Goal: Information Seeking & Learning: Learn about a topic

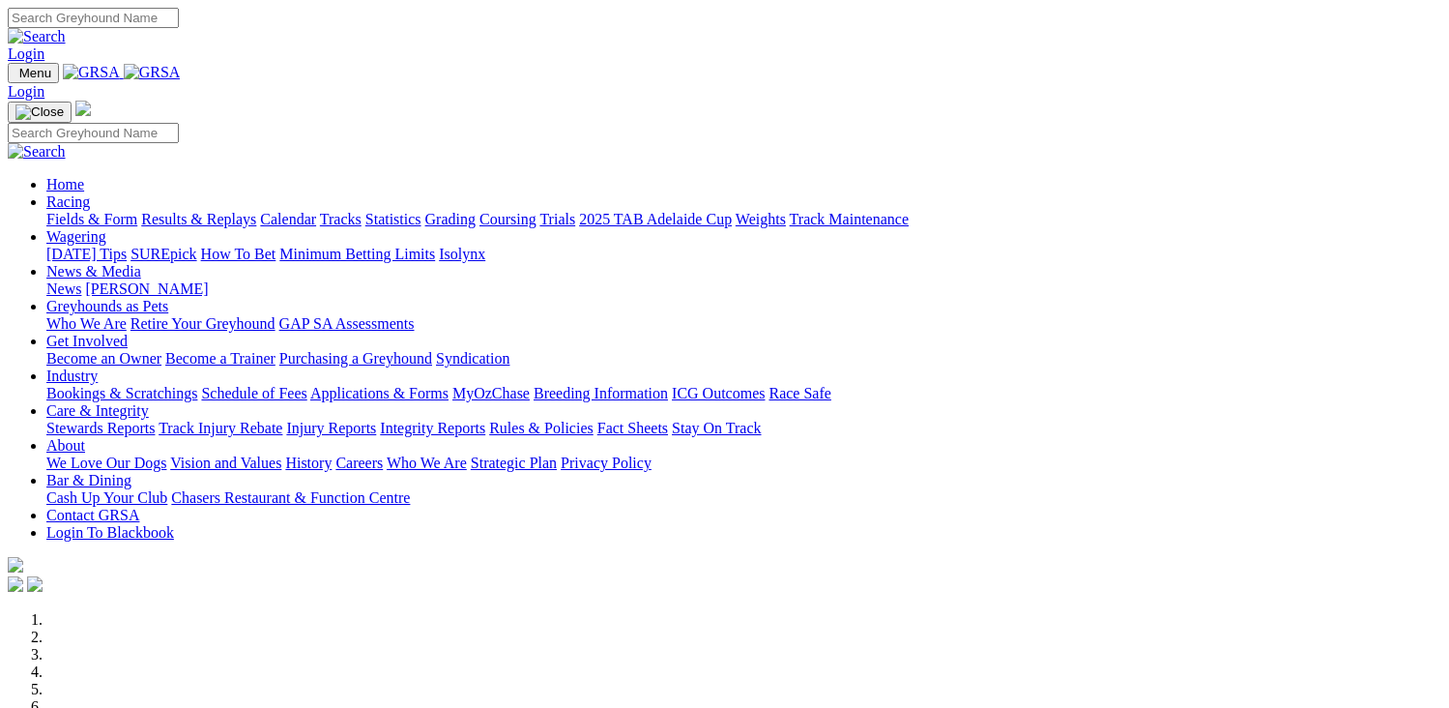
scroll to position [580, 0]
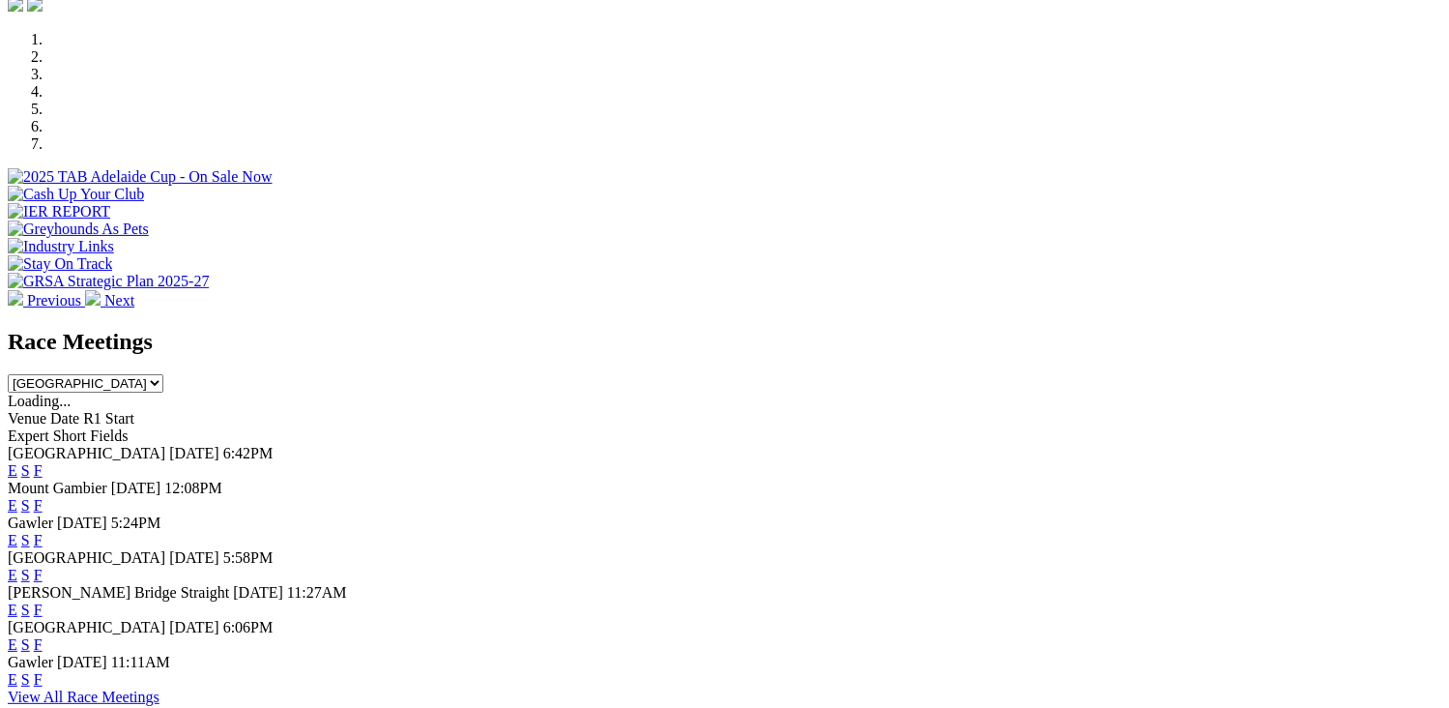
click at [43, 462] on link "F" at bounding box center [38, 470] width 9 height 16
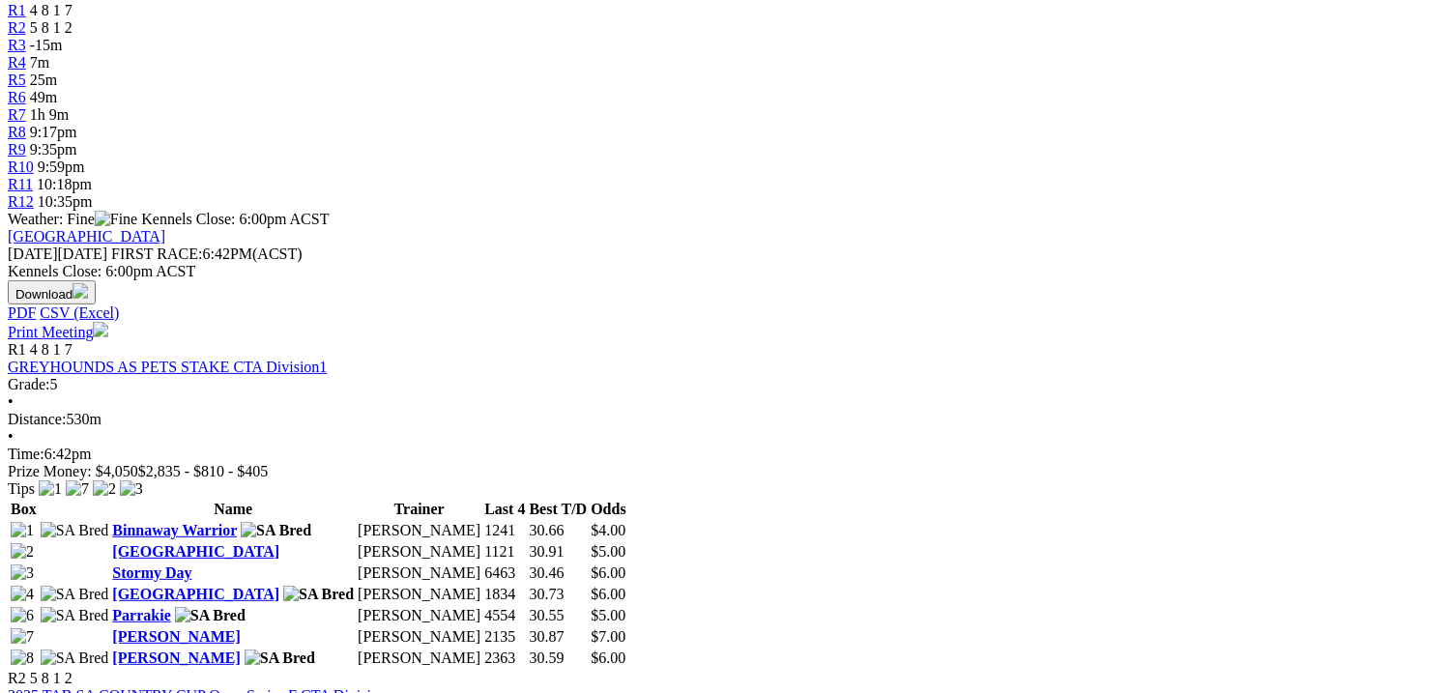
scroll to position [870, 0]
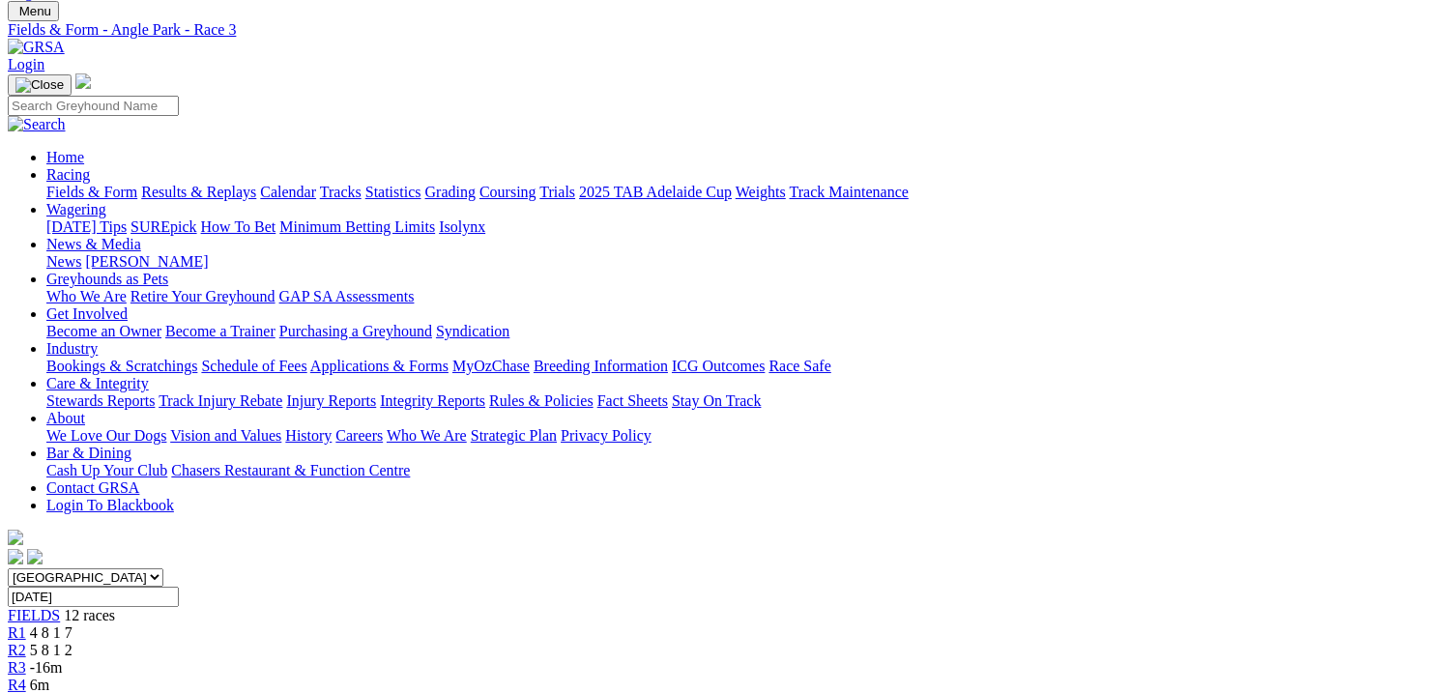
scroll to position [97, 0]
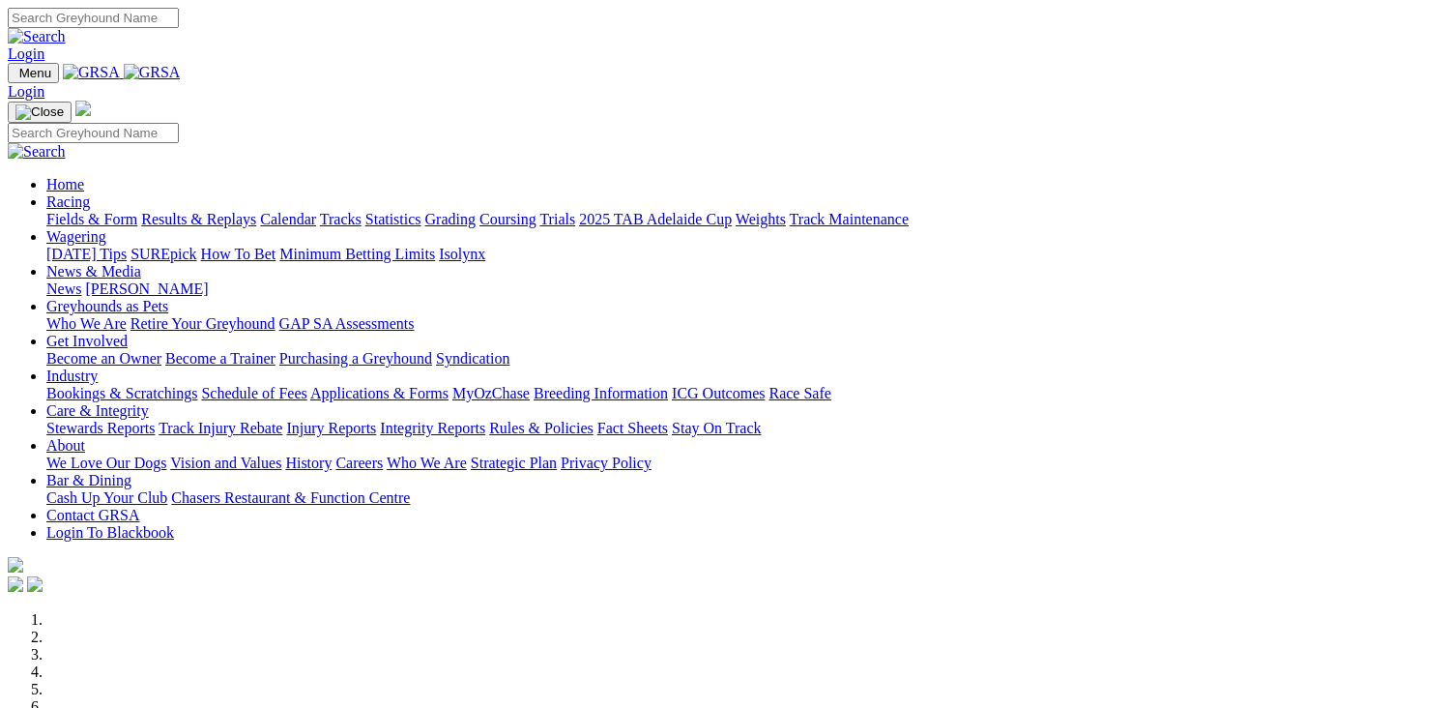
scroll to position [580, 0]
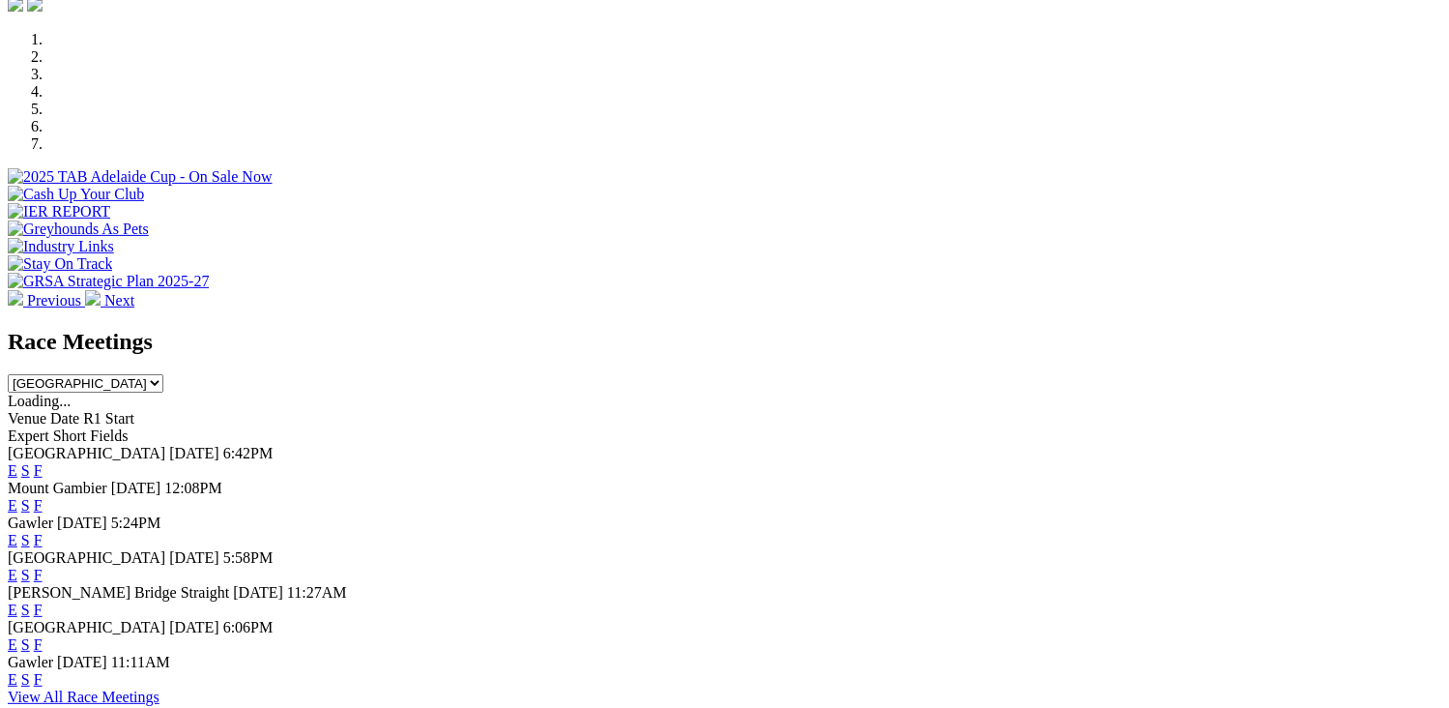
click at [43, 462] on link "F" at bounding box center [38, 470] width 9 height 16
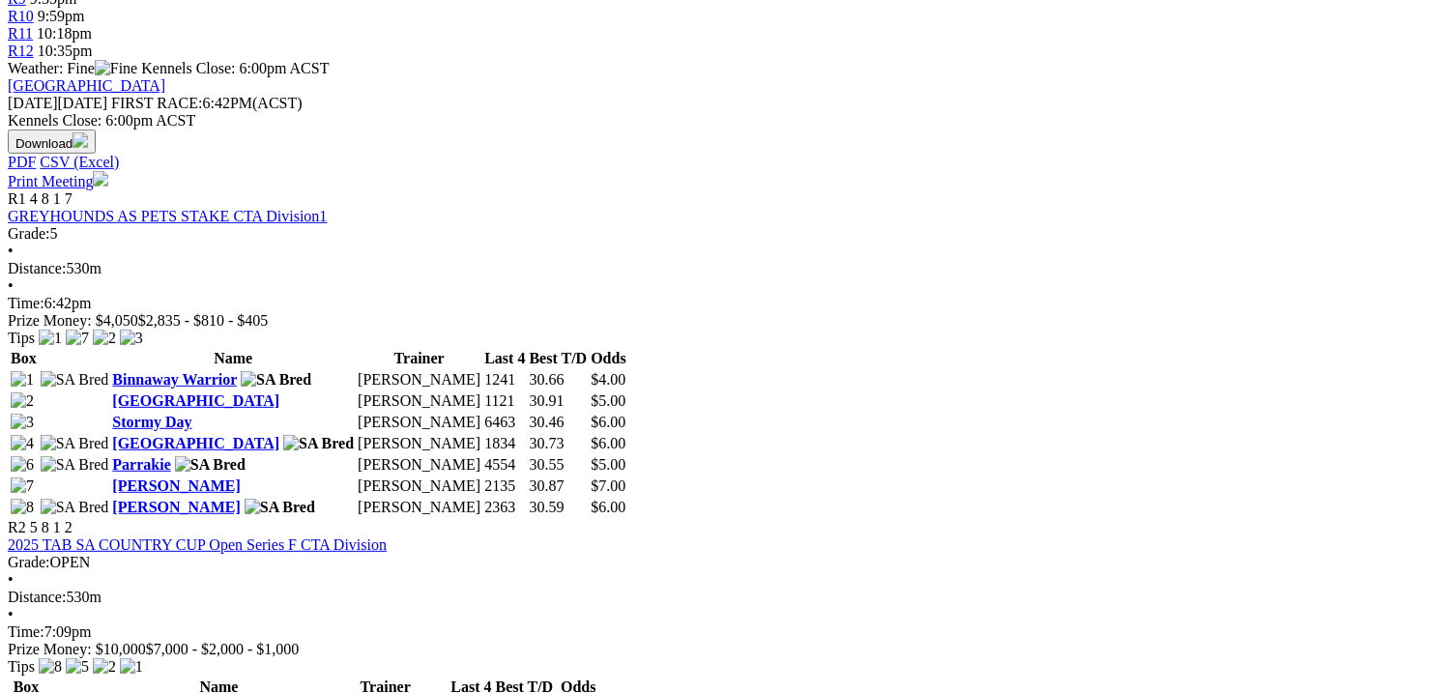
scroll to position [870, 0]
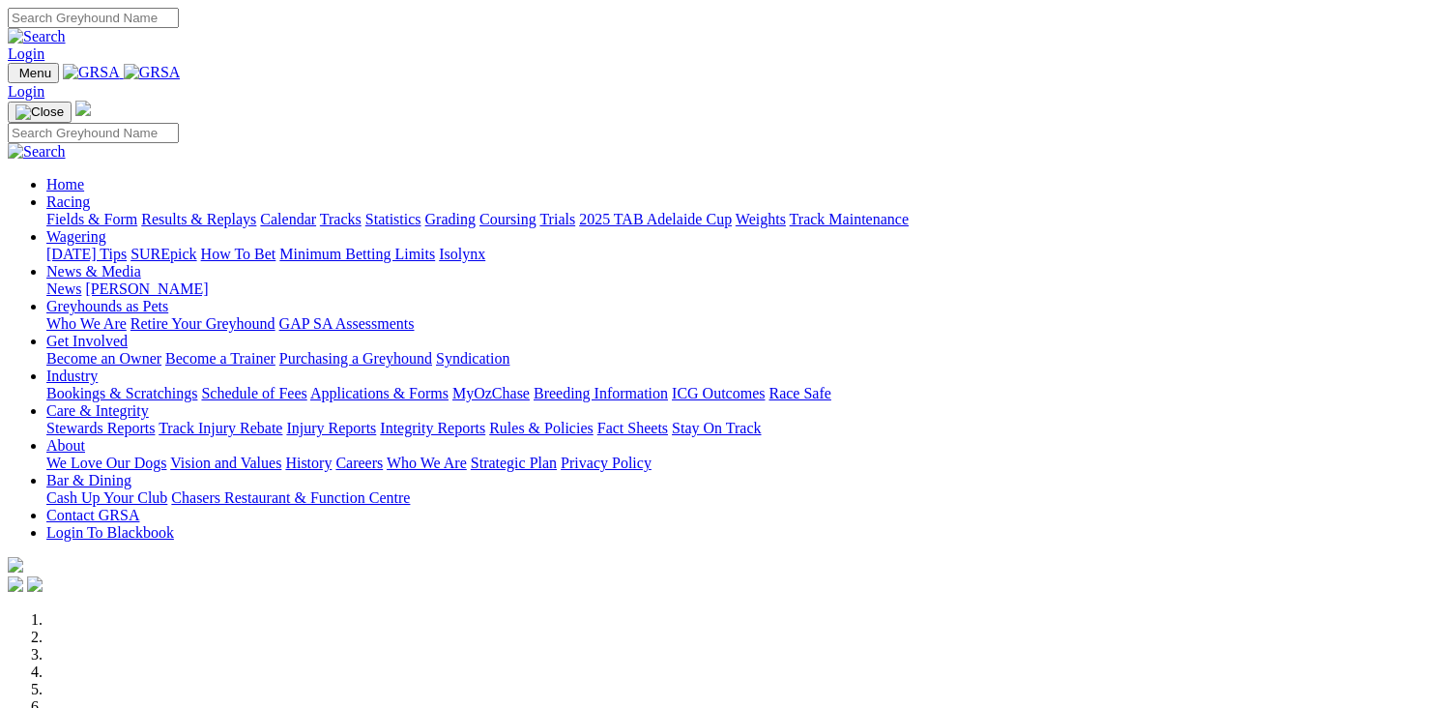
scroll to position [580, 0]
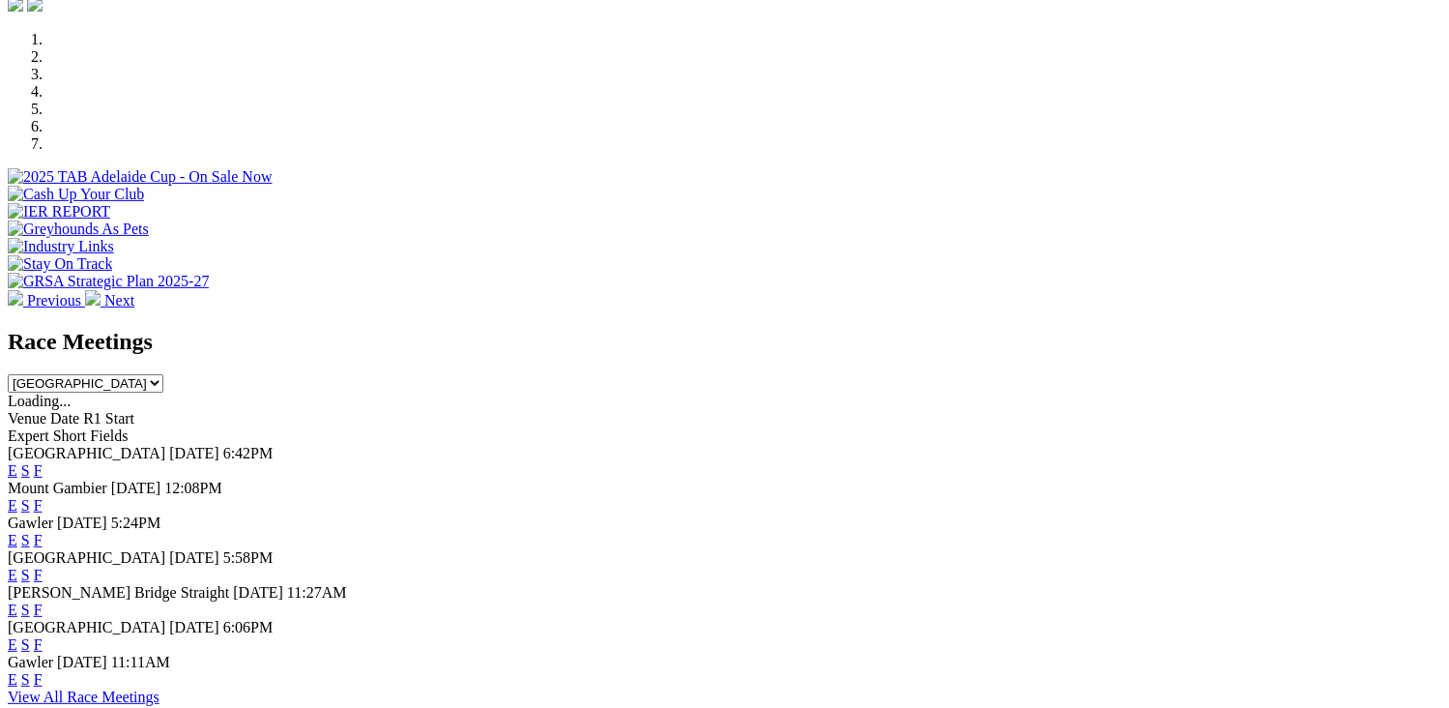
click at [43, 462] on link "F" at bounding box center [38, 470] width 9 height 16
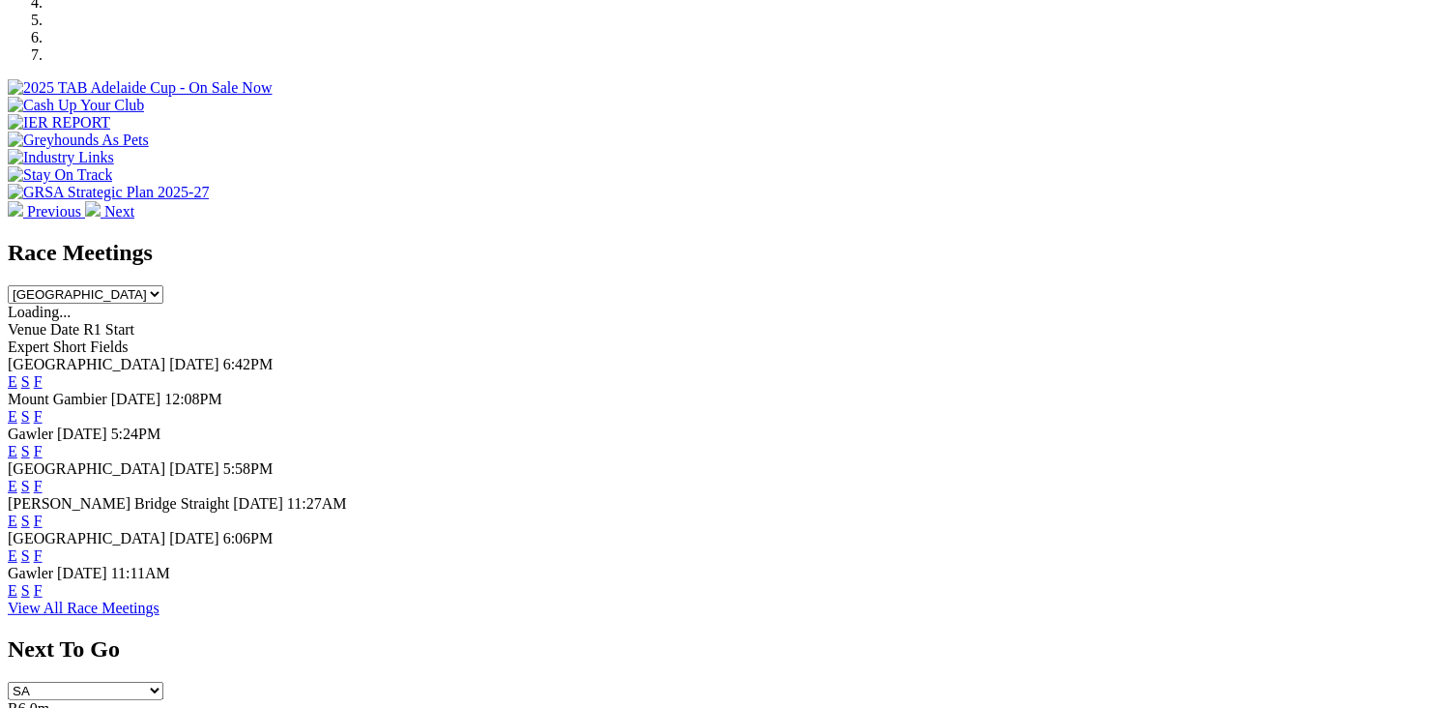
scroll to position [870, 0]
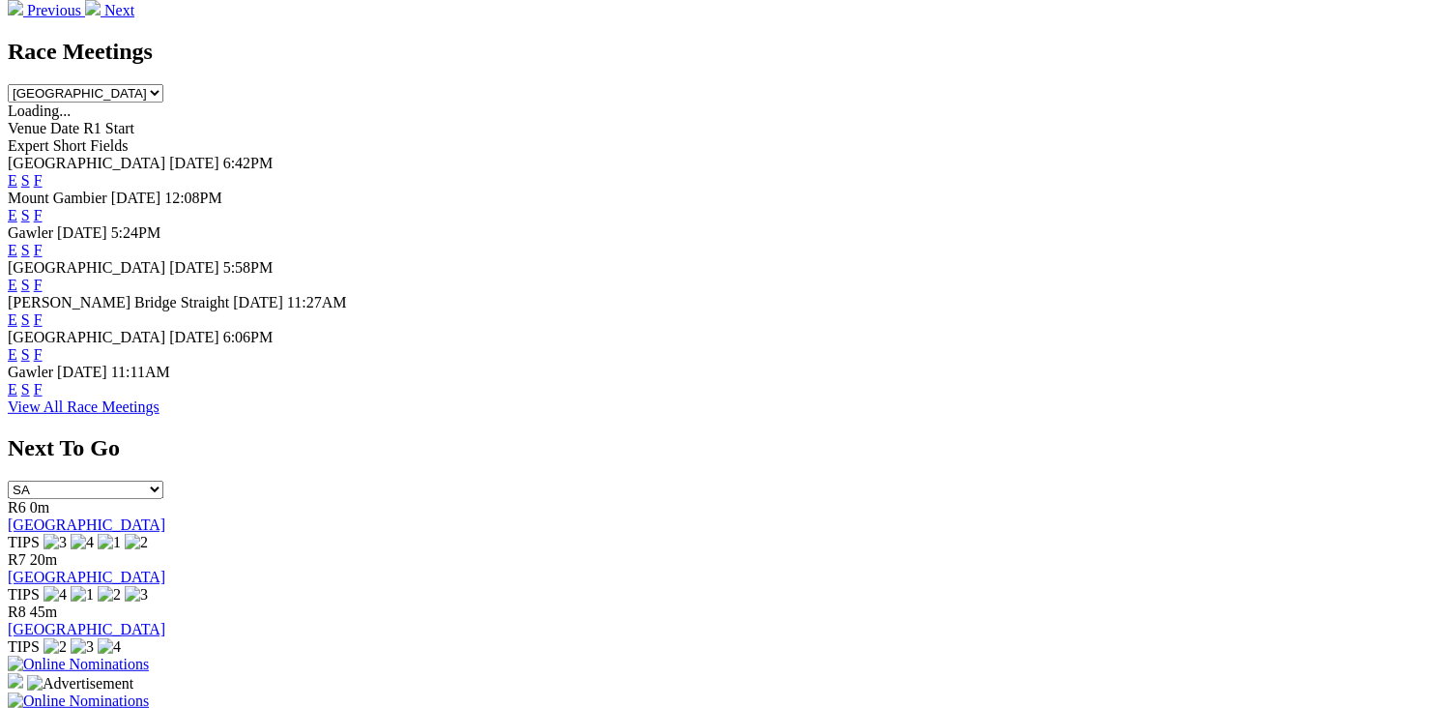
click at [43, 350] on link "F" at bounding box center [38, 354] width 9 height 16
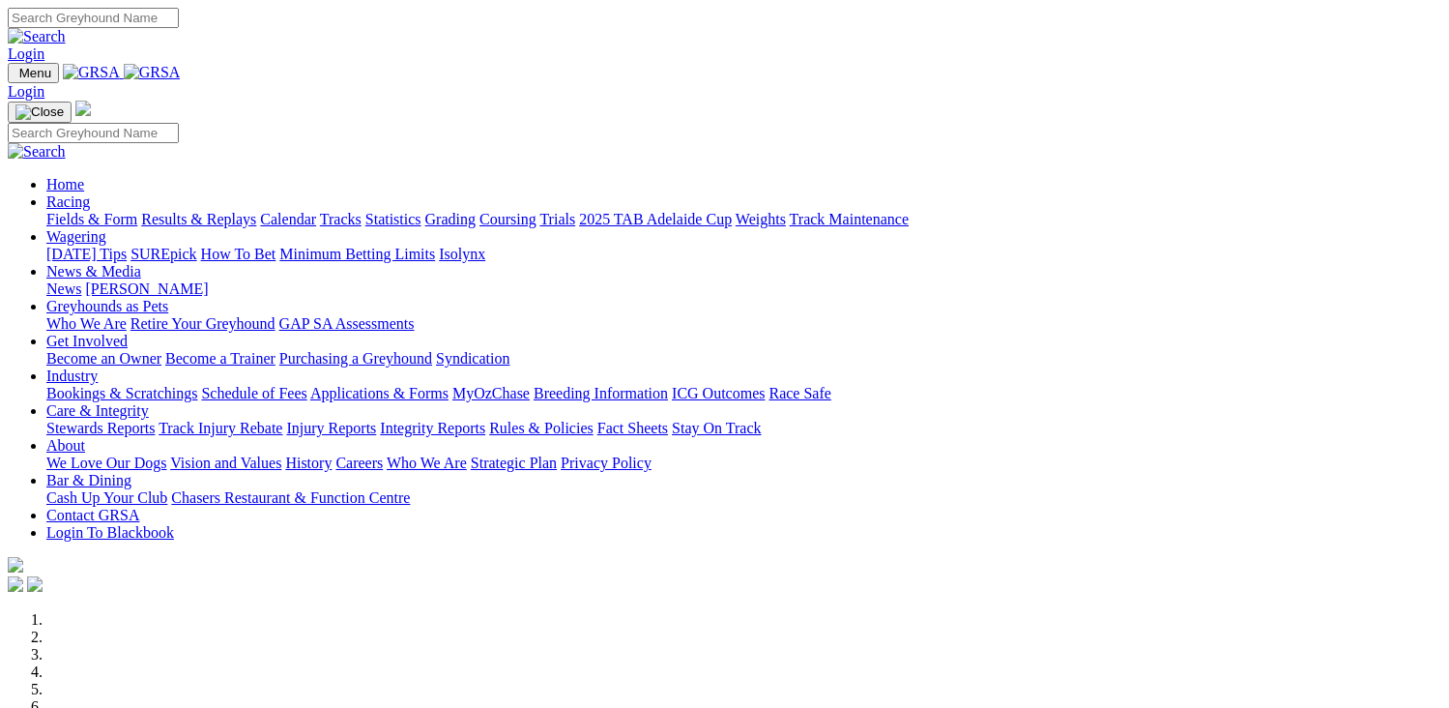
scroll to position [774, 0]
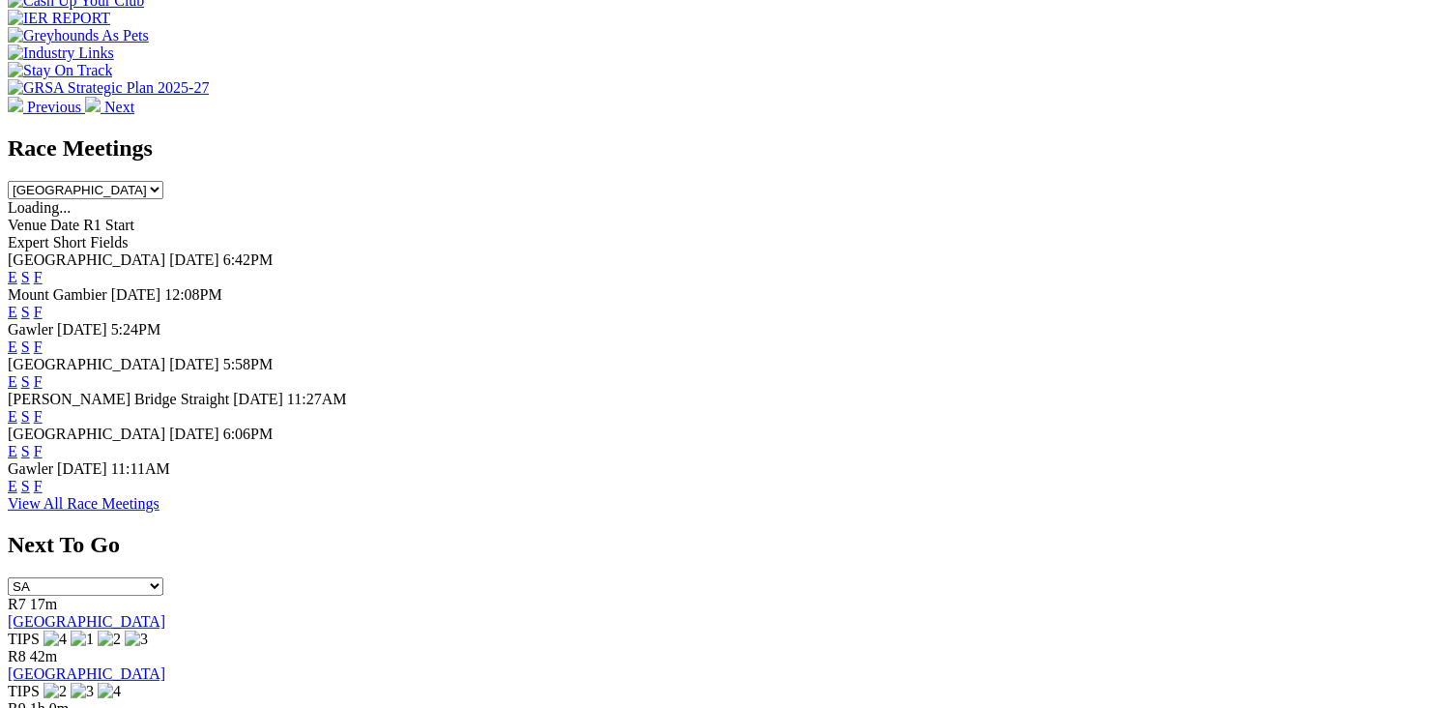
click at [43, 373] on link "F" at bounding box center [38, 381] width 9 height 16
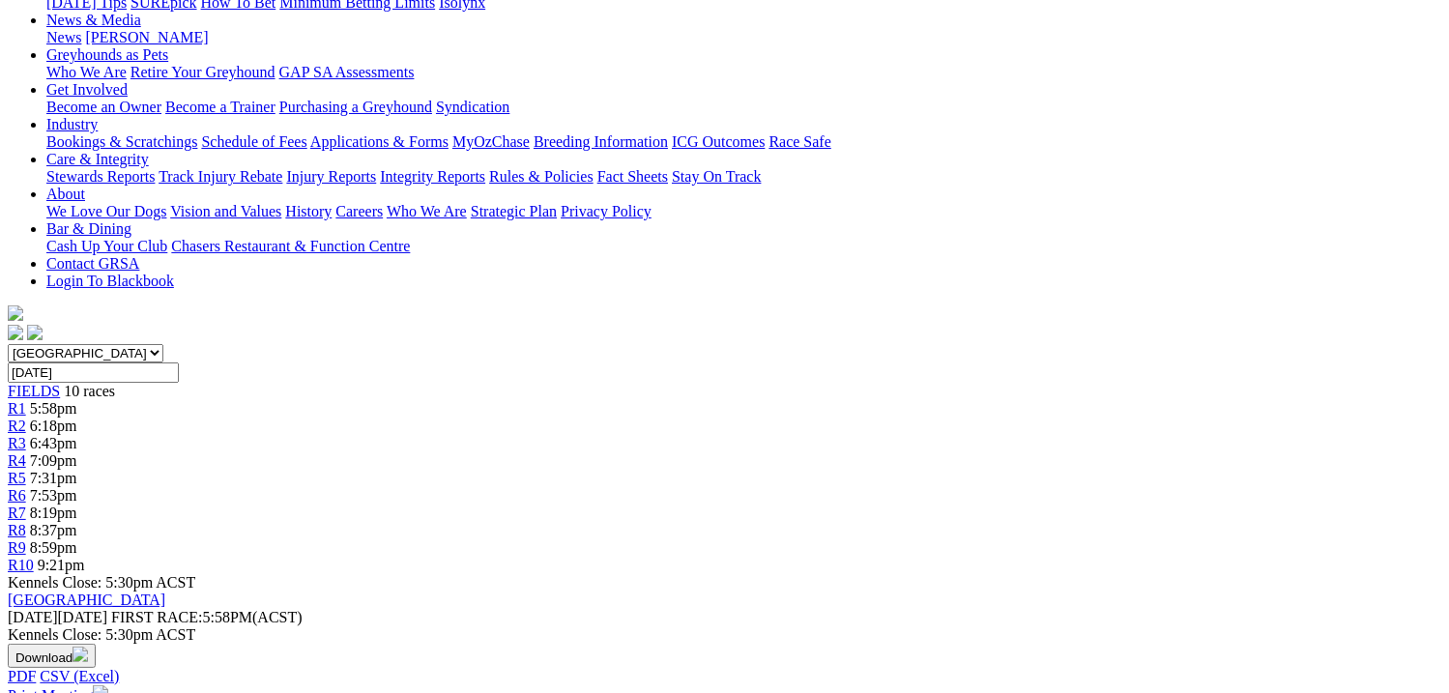
scroll to position [290, 0]
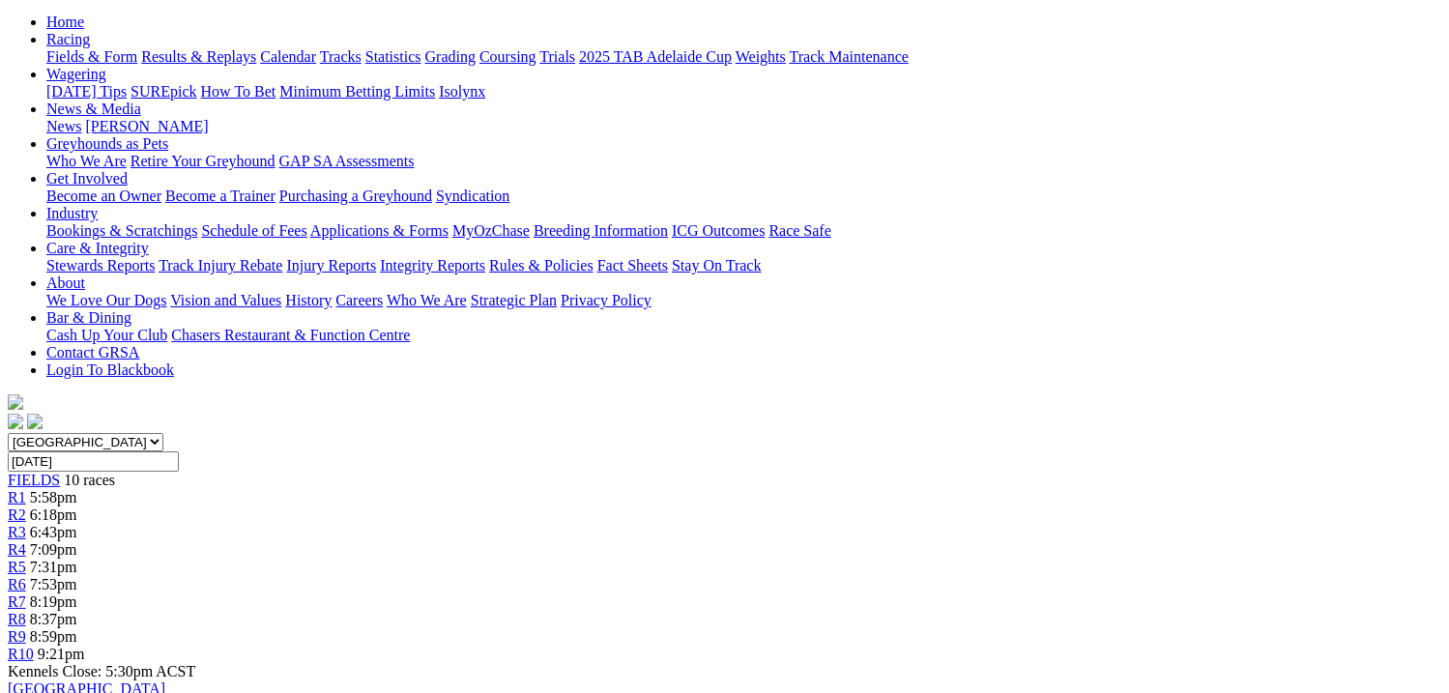
scroll to position [97, 0]
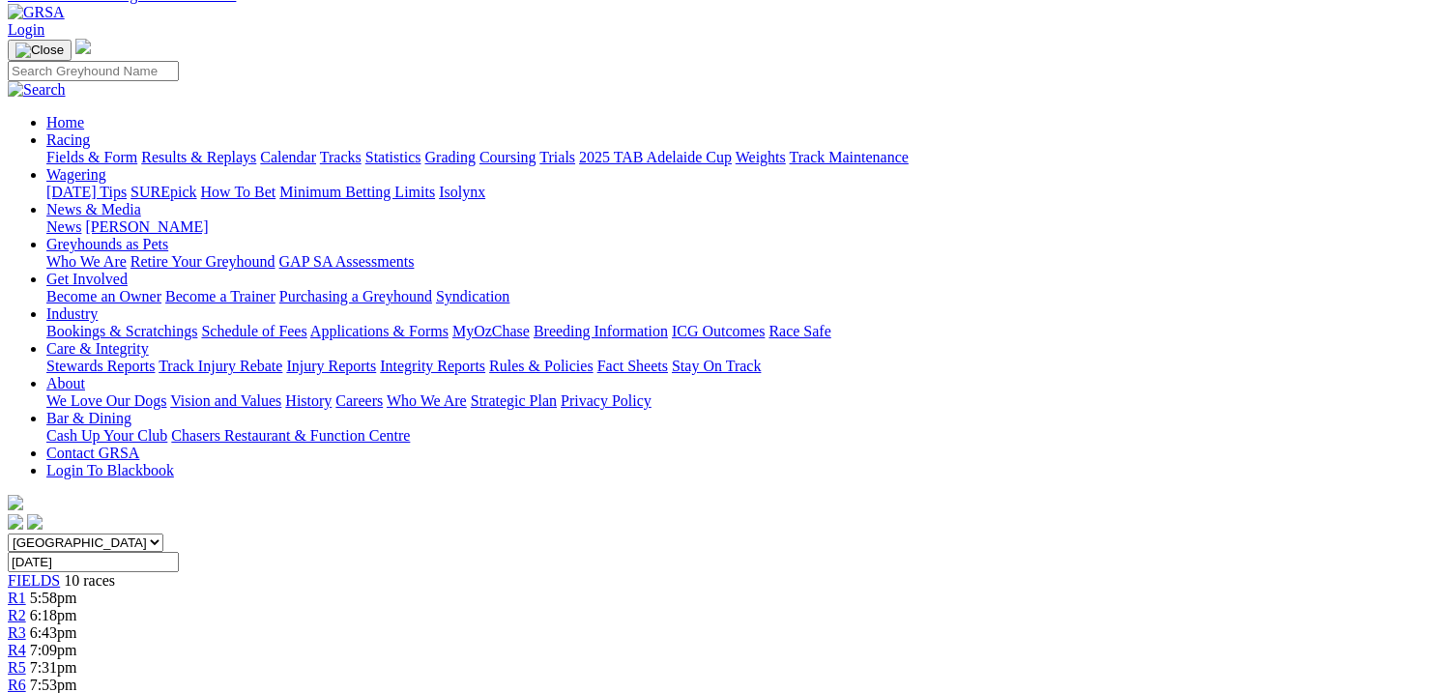
click at [26, 625] on span "R3" at bounding box center [17, 633] width 18 height 16
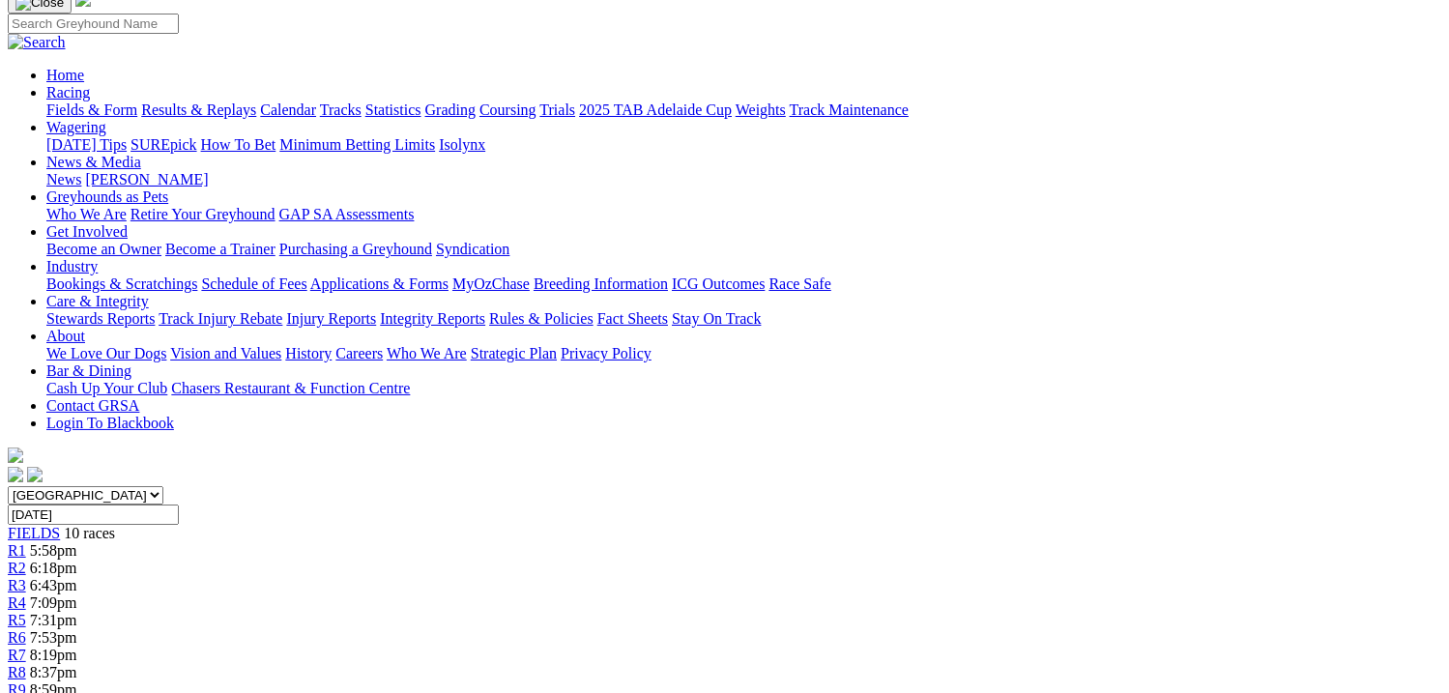
scroll to position [97, 0]
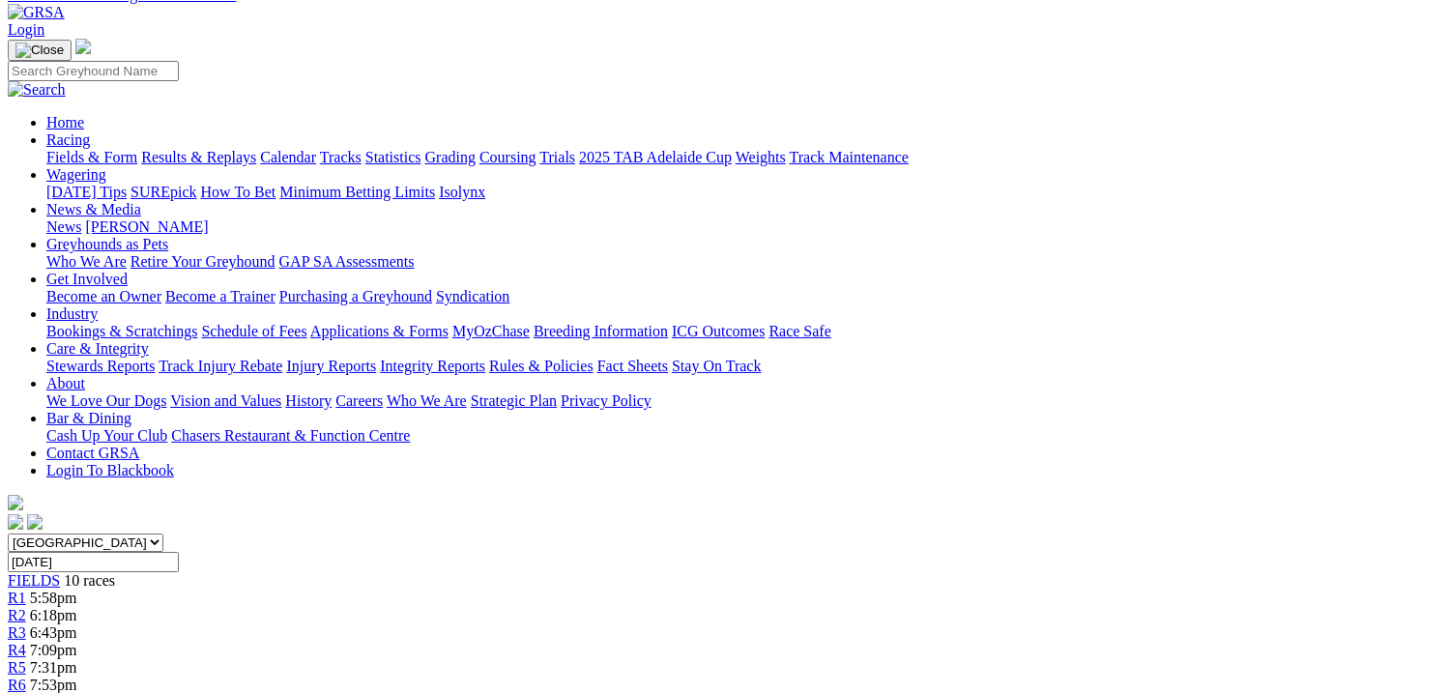
click at [26, 642] on span "R4" at bounding box center [17, 650] width 18 height 16
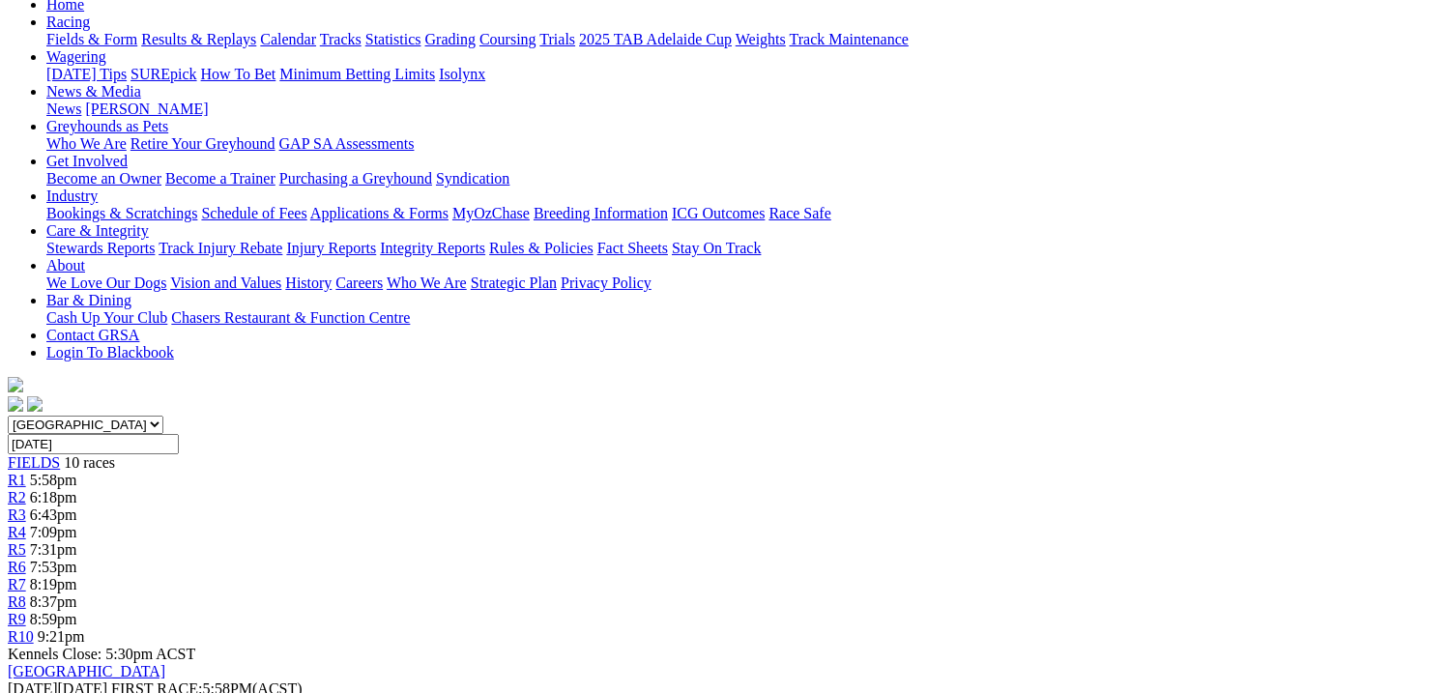
scroll to position [193, 0]
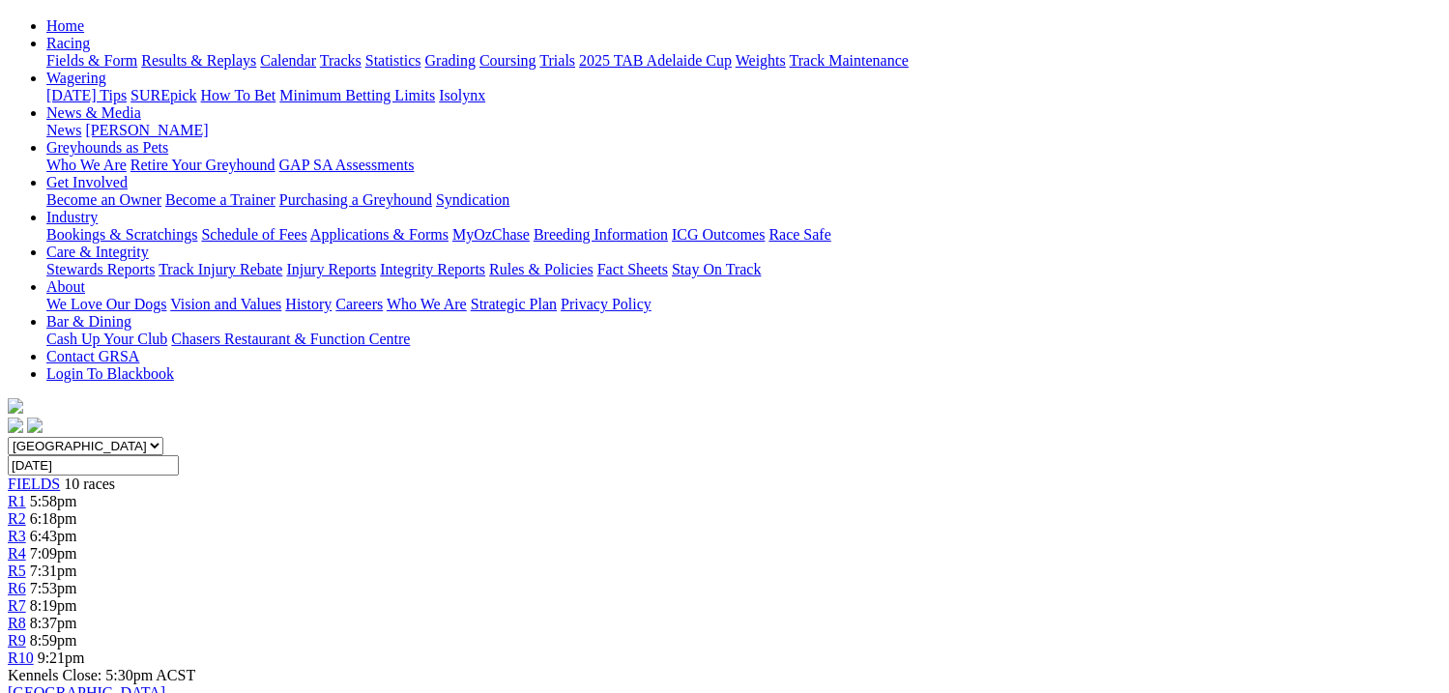
click at [26, 528] on span "R3" at bounding box center [17, 536] width 18 height 16
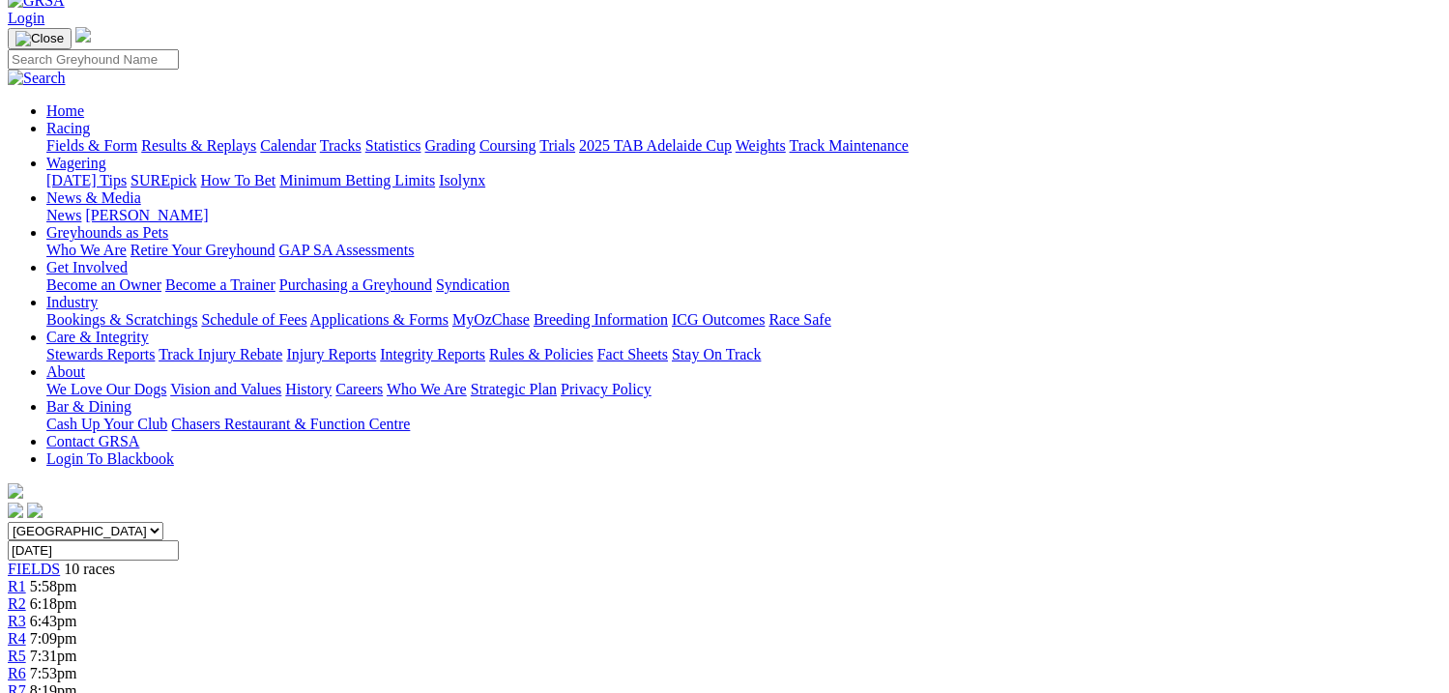
scroll to position [97, 0]
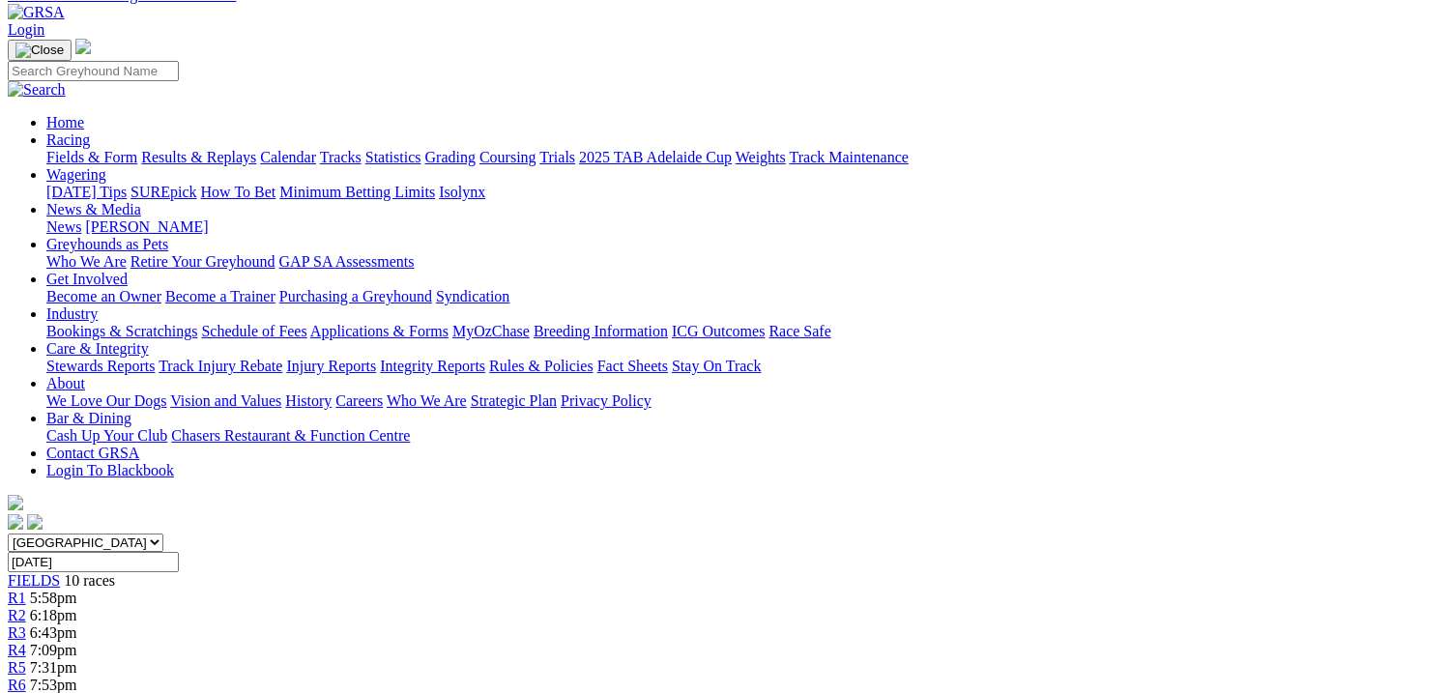
click at [26, 607] on span "R2" at bounding box center [17, 615] width 18 height 16
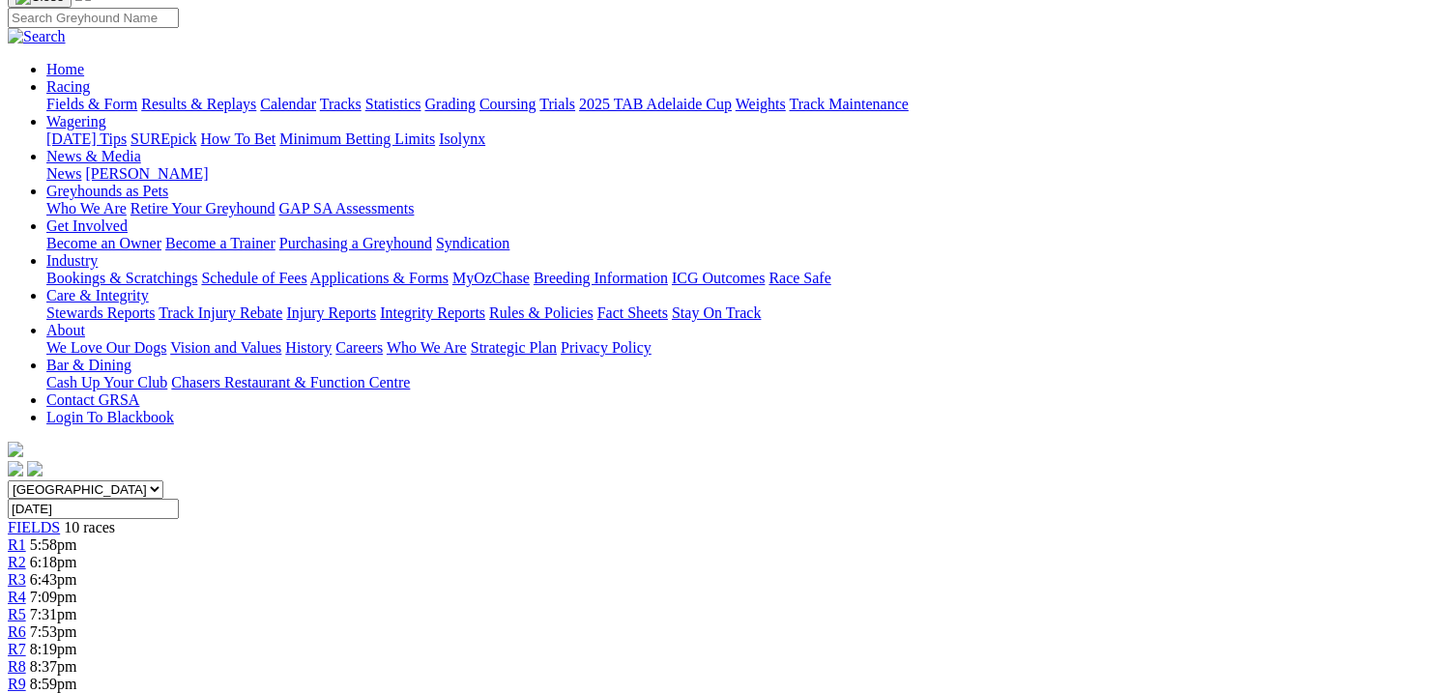
scroll to position [97, 0]
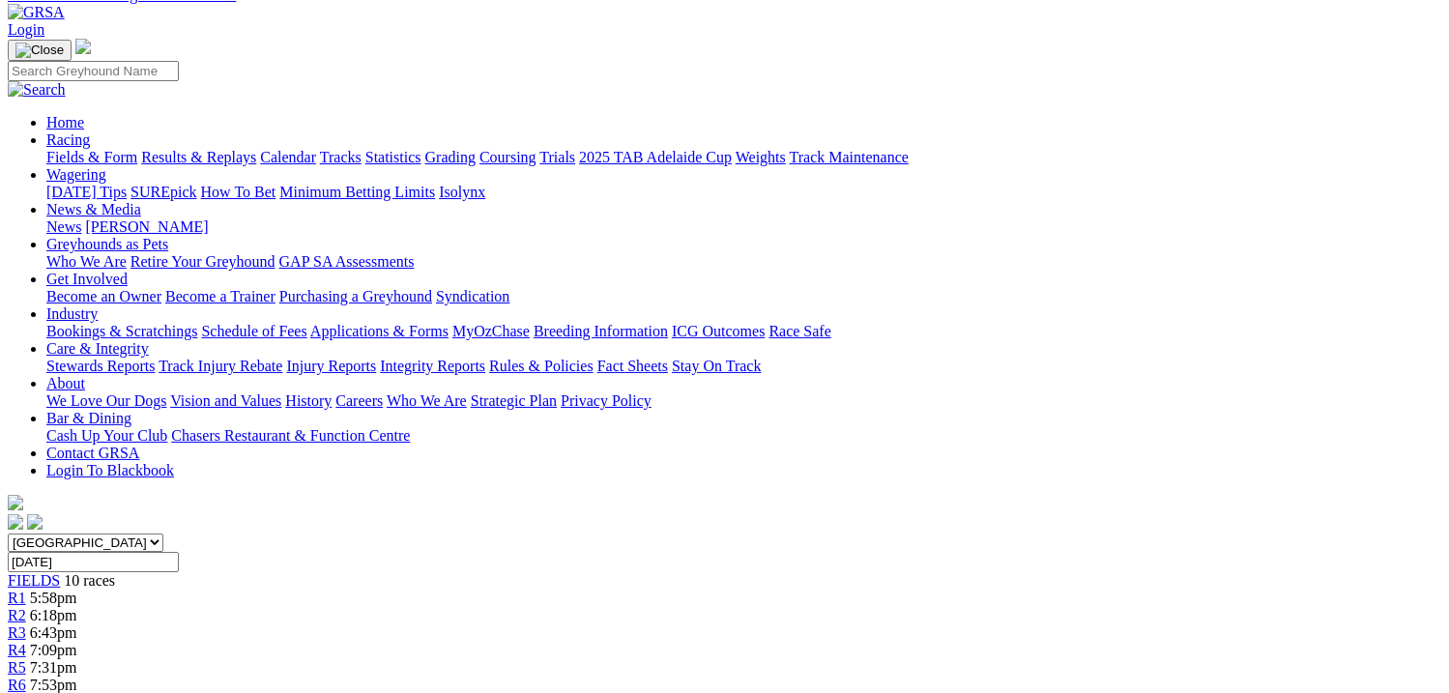
click at [834, 677] on div "R6 7:53pm" at bounding box center [725, 685] width 1434 height 17
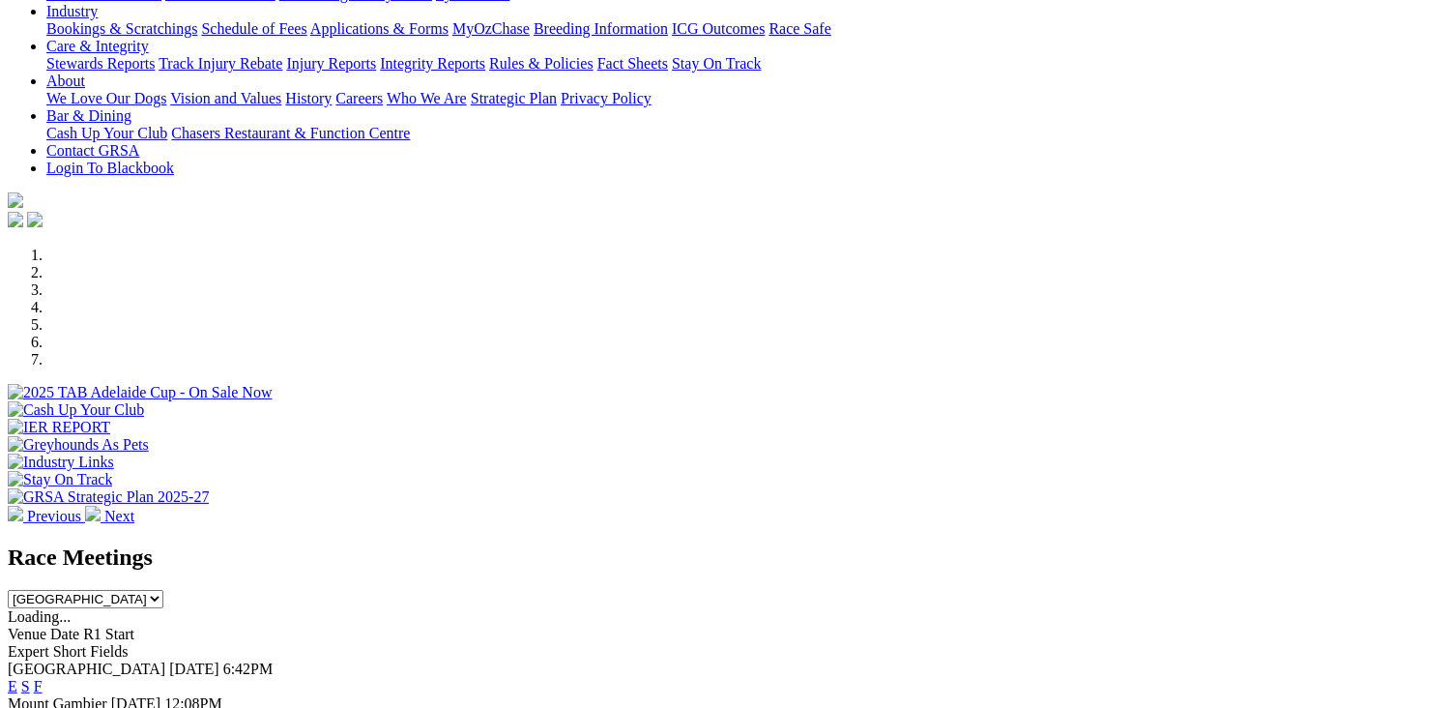
scroll to position [483, 0]
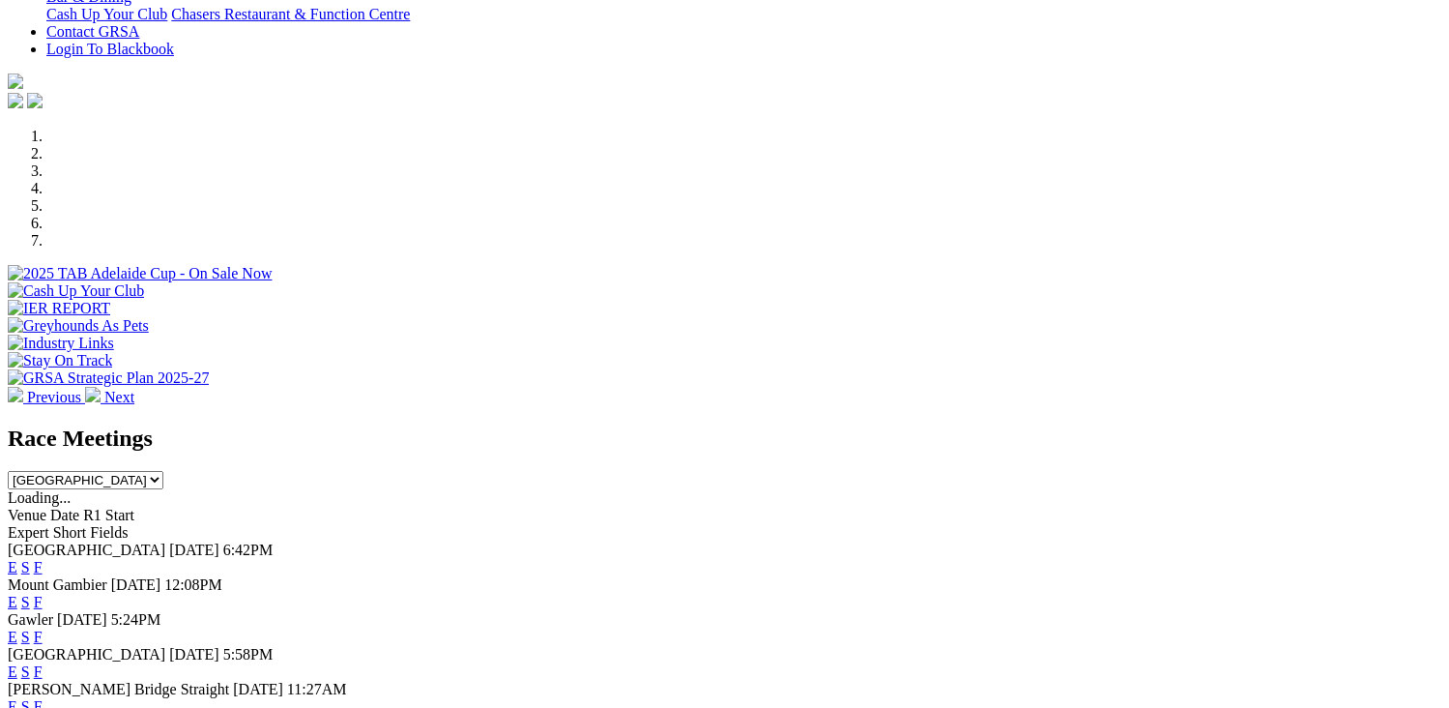
click at [43, 663] on link "F" at bounding box center [38, 671] width 9 height 16
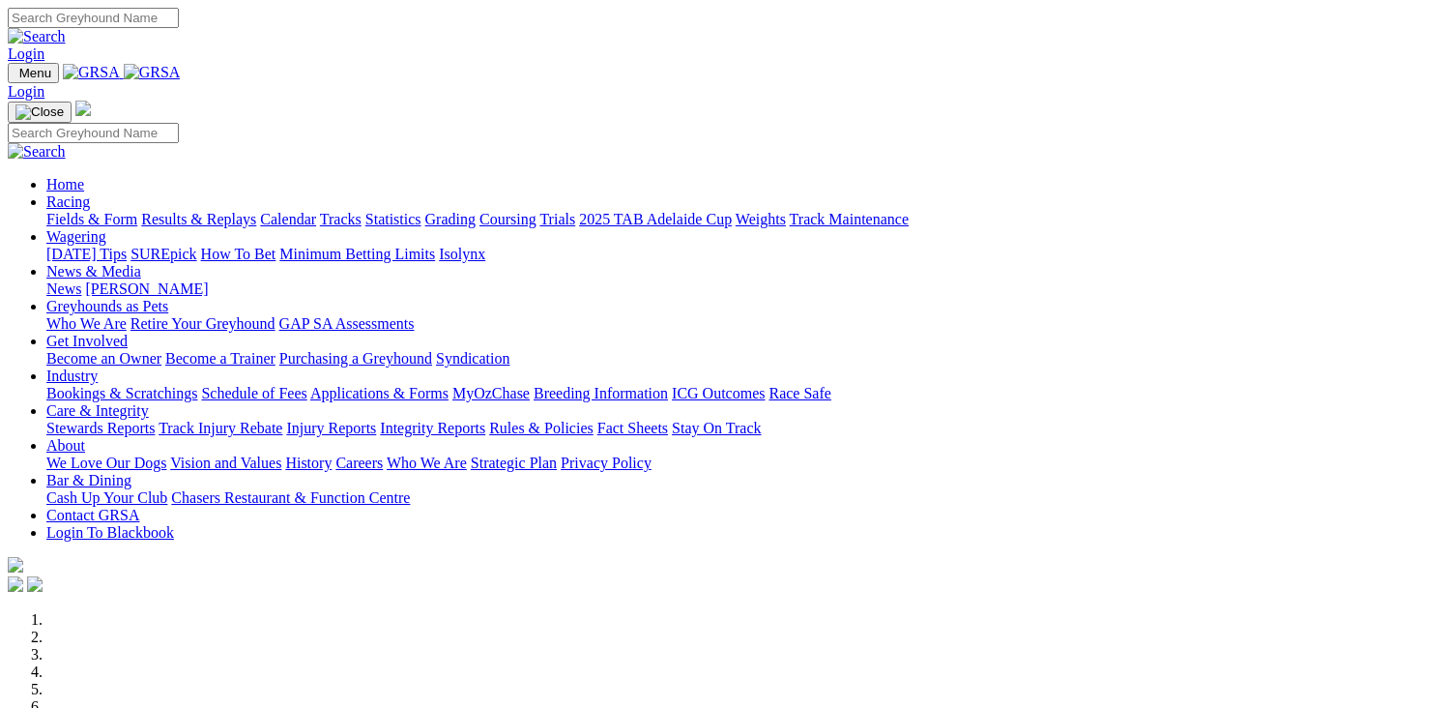
scroll to position [483, 0]
